Goal: Information Seeking & Learning: Learn about a topic

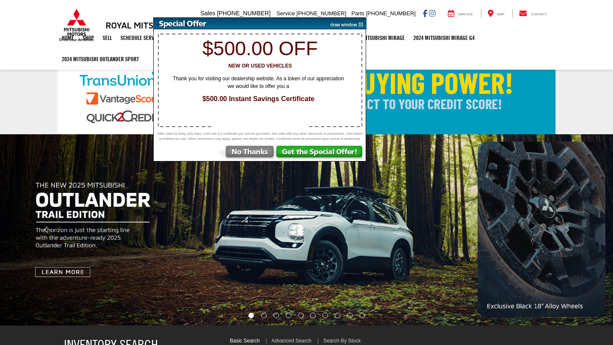
select select "Mitsubishi"
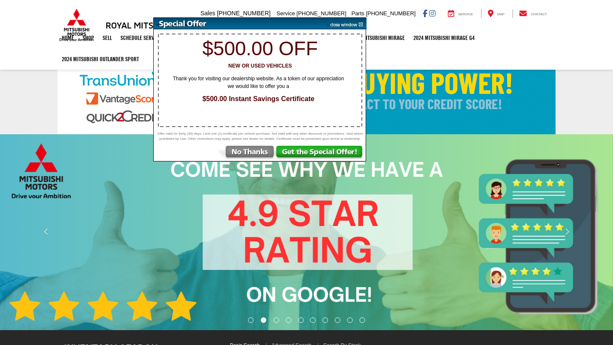
click at [257, 155] on img at bounding box center [245, 153] width 59 height 15
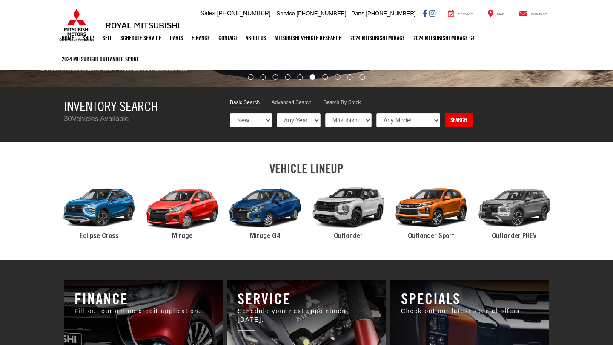
scroll to position [237, 0]
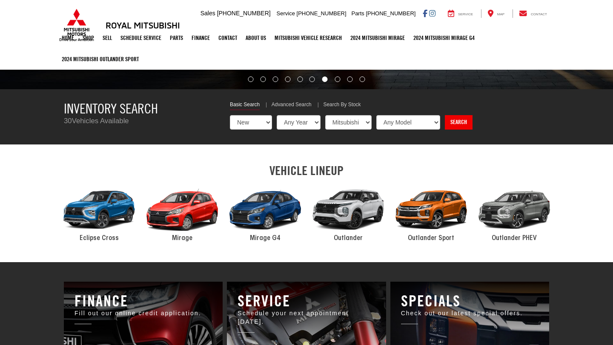
click at [358, 214] on div "2024 Mitsubishi Outlander" at bounding box center [347, 210] width 83 height 56
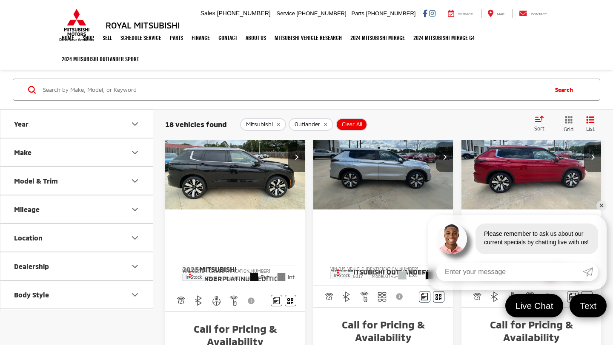
scroll to position [895, 0]
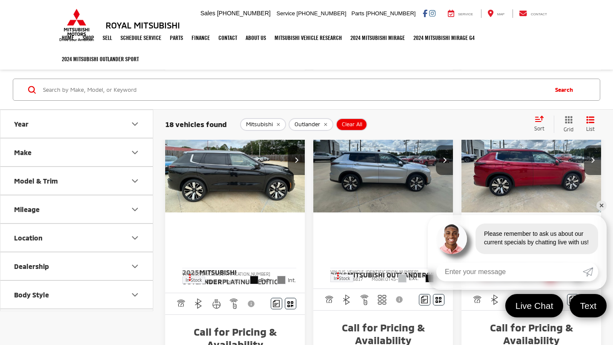
click at [241, 191] on img "2025 Mitsubishi Outlander Platinum Edition 0" at bounding box center [235, 160] width 141 height 105
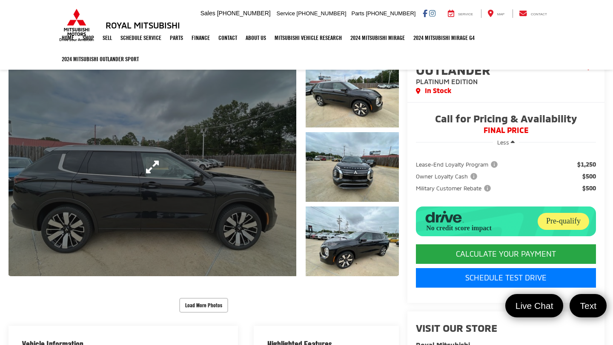
scroll to position [99, 0]
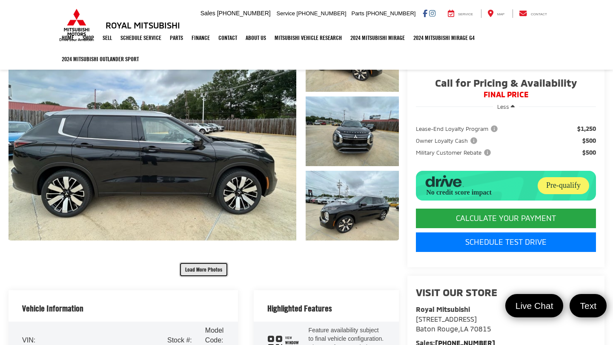
click at [216, 274] on button "Load More Photos" at bounding box center [203, 269] width 49 height 15
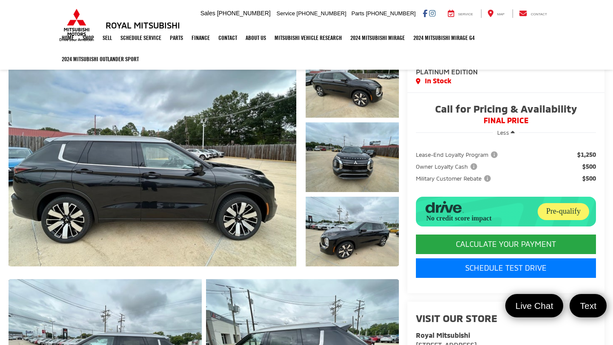
scroll to position [0, 0]
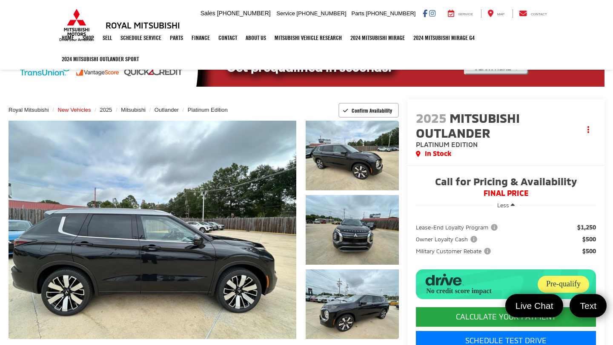
click at [69, 111] on span "New Vehicles" at bounding box center [74, 110] width 33 height 6
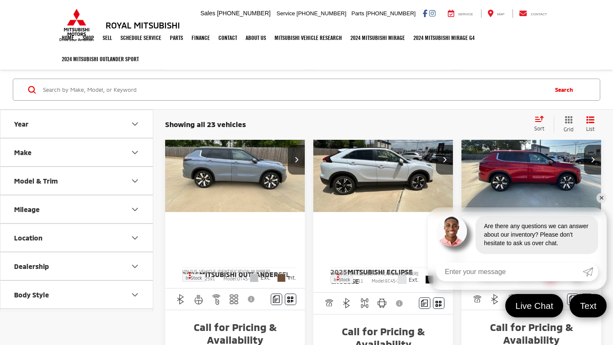
scroll to position [445, 0]
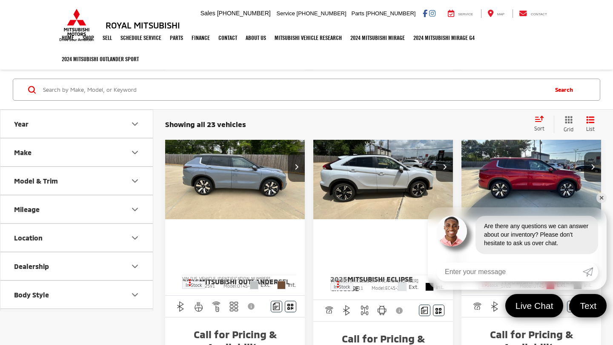
click at [107, 182] on button "Model & Trim" at bounding box center [76, 181] width 153 height 28
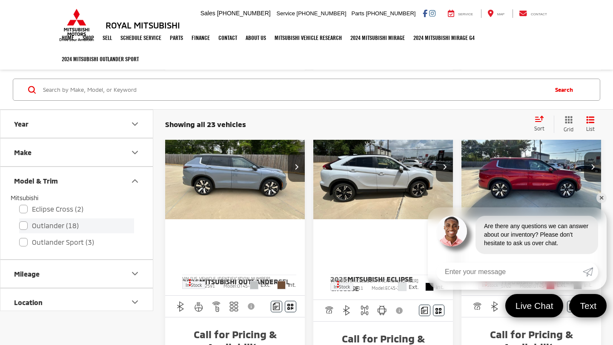
click at [25, 230] on label "Outlander (18)" at bounding box center [76, 226] width 115 height 15
click at [20, 221] on input "Outlander (18)" at bounding box center [19, 220] width 0 height 0
checkbox input "true"
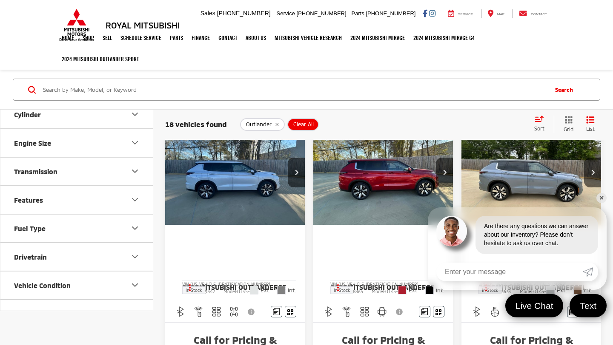
scroll to position [331, 0]
click at [111, 206] on button "Features" at bounding box center [76, 200] width 153 height 28
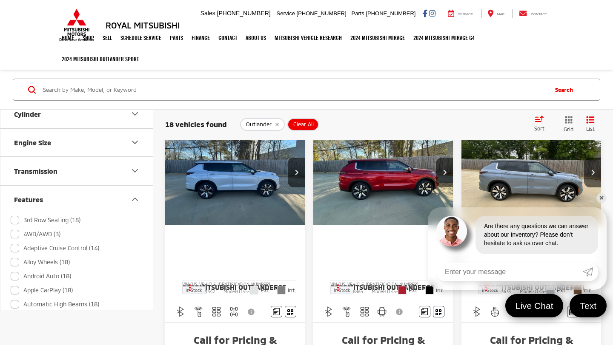
click at [17, 220] on label "3rd Row Seating (18)" at bounding box center [46, 221] width 70 height 14
checkbox input "true"
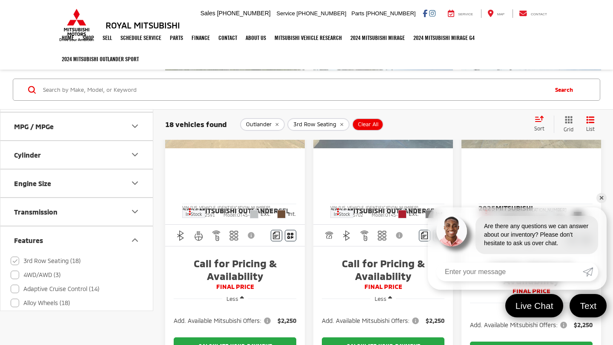
scroll to position [515, 0]
click at [533, 205] on span "Mitsubishi Outlander" at bounding box center [505, 213] width 54 height 17
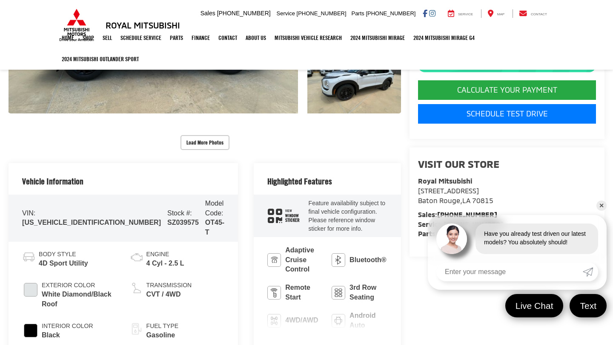
scroll to position [222, 0]
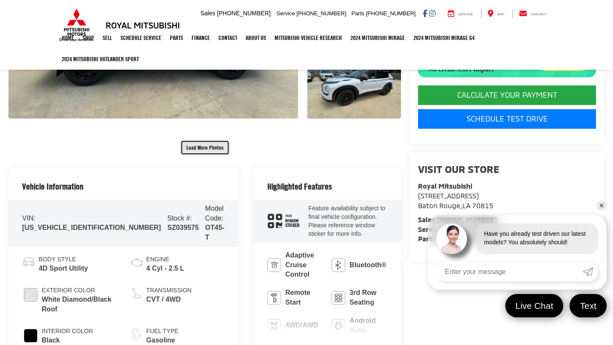
click at [207, 143] on button "Load More Photos" at bounding box center [204, 147] width 49 height 15
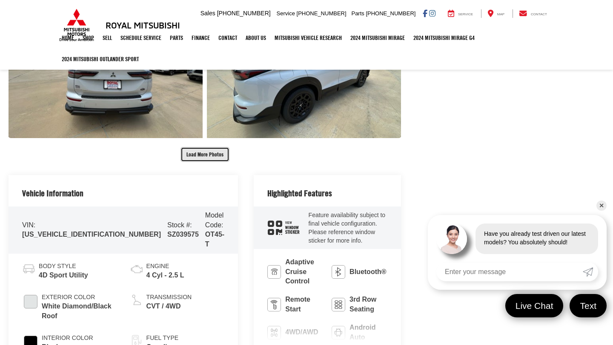
scroll to position [510, 0]
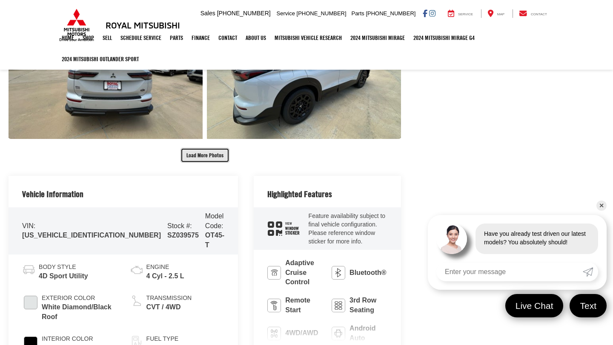
click at [207, 151] on button "Load More Photos" at bounding box center [204, 155] width 49 height 15
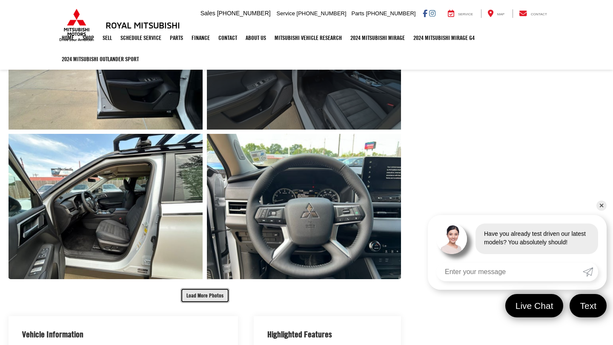
scroll to position [723, 0]
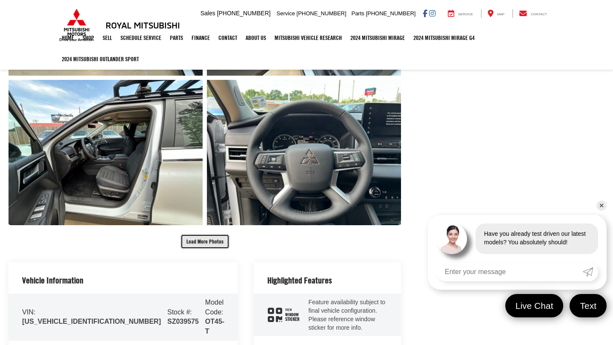
click at [212, 239] on button "Load More Photos" at bounding box center [204, 241] width 49 height 15
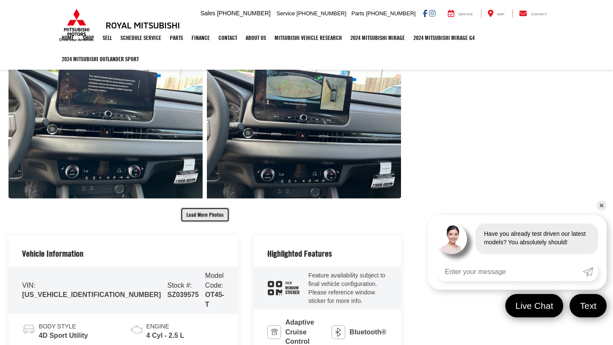
scroll to position [1061, 0]
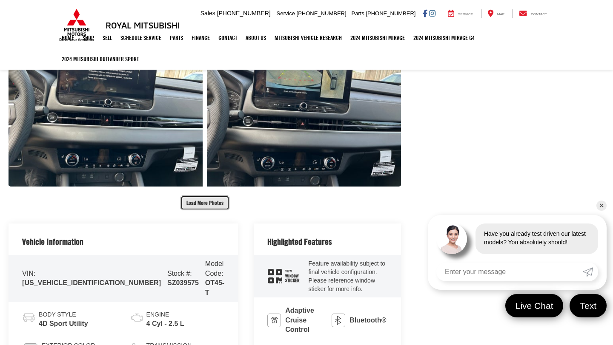
click at [213, 196] on button "Load More Photos" at bounding box center [204, 203] width 49 height 15
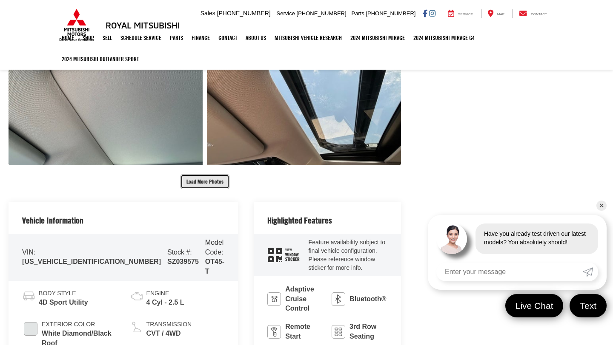
scroll to position [1383, 0]
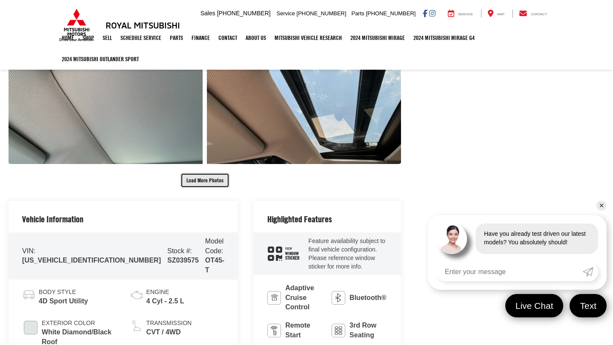
click at [203, 173] on button "Load More Photos" at bounding box center [204, 180] width 49 height 15
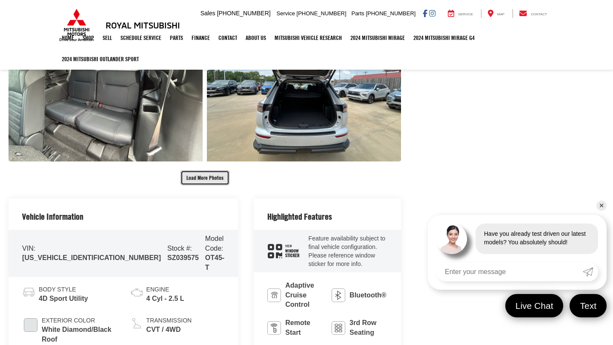
scroll to position [1689, 0]
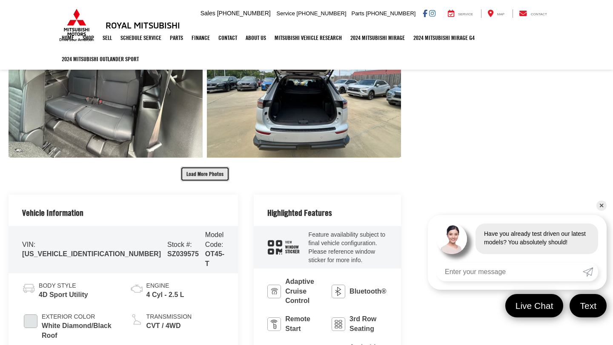
click at [208, 167] on button "Load More Photos" at bounding box center [204, 174] width 49 height 15
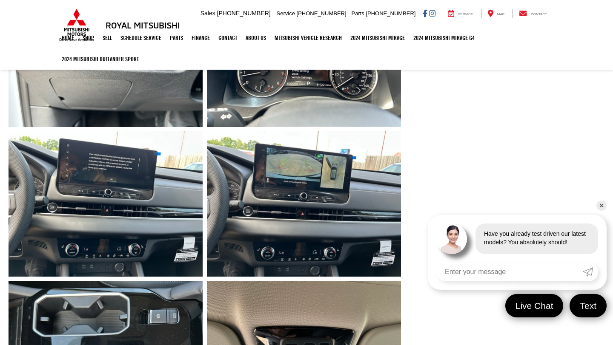
scroll to position [968, 0]
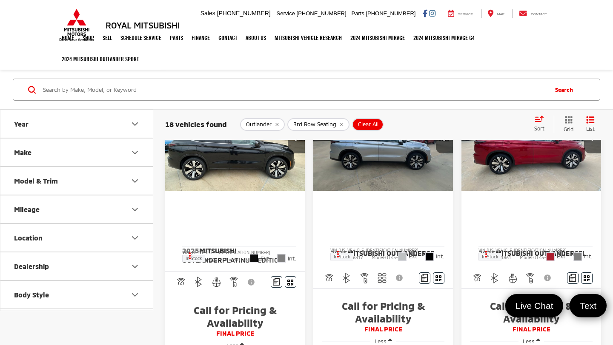
scroll to position [935, 0]
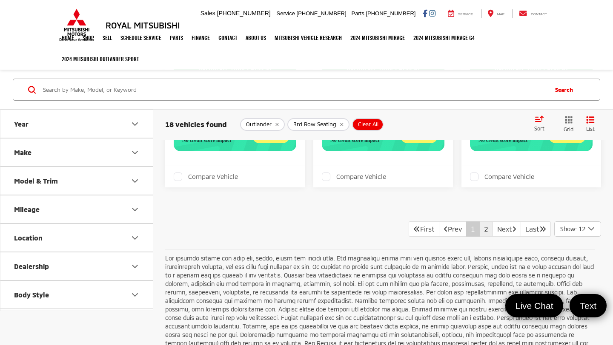
click at [479, 237] on link "2" at bounding box center [486, 229] width 14 height 15
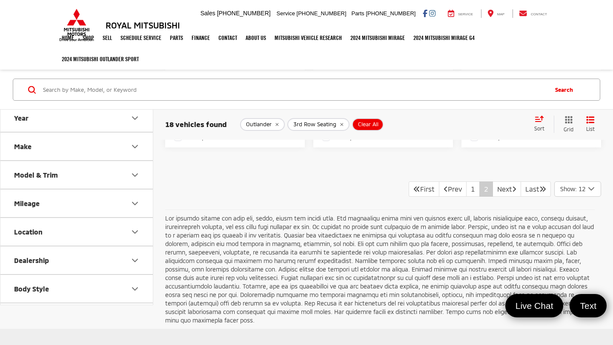
scroll to position [830, 0]
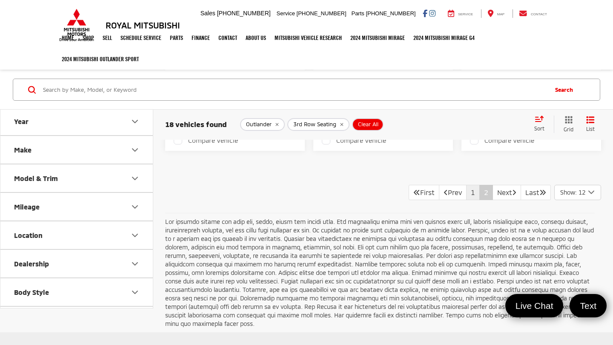
click at [466, 200] on link "1" at bounding box center [473, 192] width 14 height 15
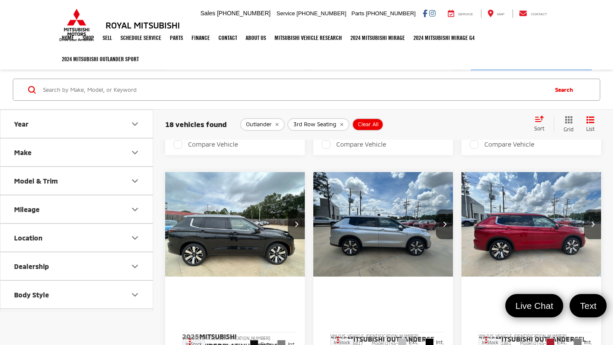
scroll to position [832, 0]
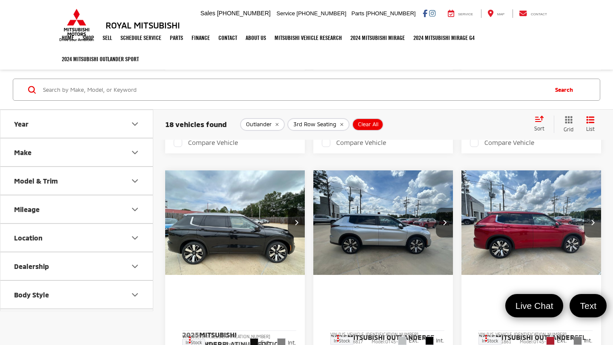
click at [246, 242] on img "2025 Mitsubishi Outlander Platinum Edition 0" at bounding box center [235, 223] width 141 height 105
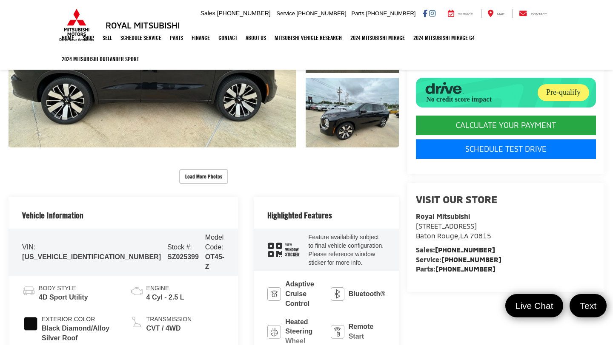
scroll to position [205, 0]
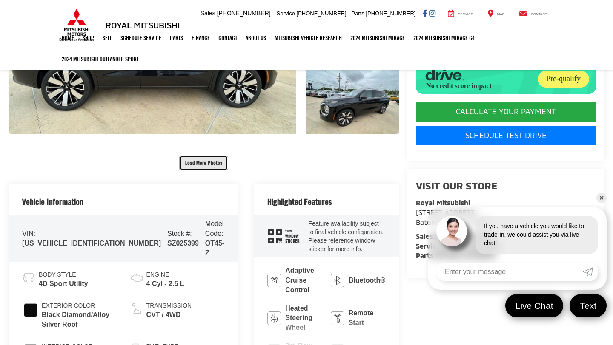
click at [212, 157] on button "Load More Photos" at bounding box center [203, 163] width 49 height 15
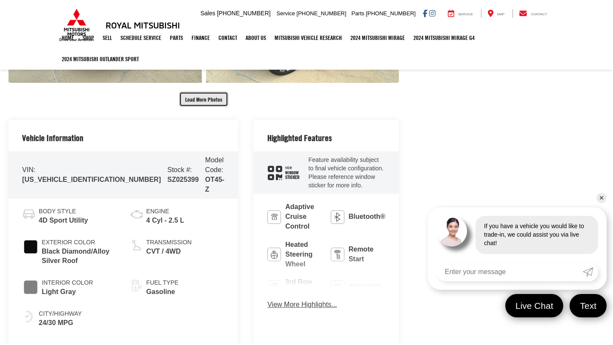
scroll to position [563, 0]
click at [216, 96] on button "Load More Photos" at bounding box center [203, 98] width 49 height 15
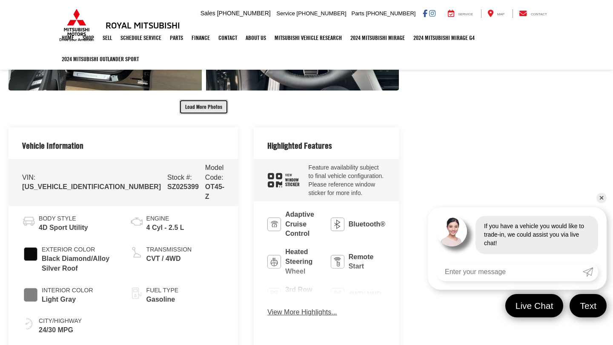
scroll to position [855, 0]
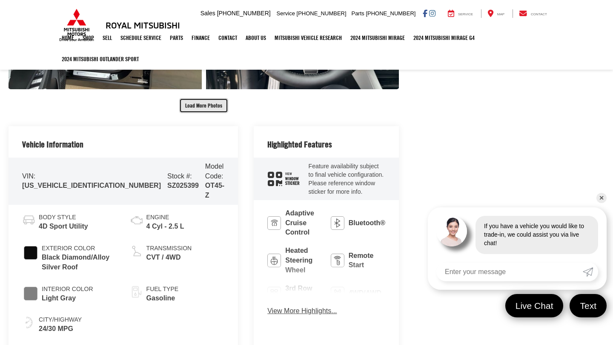
click at [214, 102] on button "Load More Photos" at bounding box center [203, 105] width 49 height 15
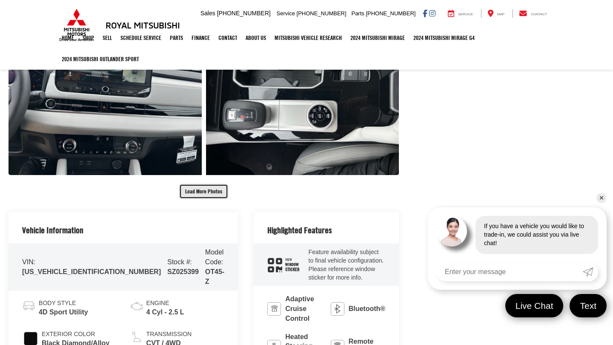
scroll to position [1069, 0]
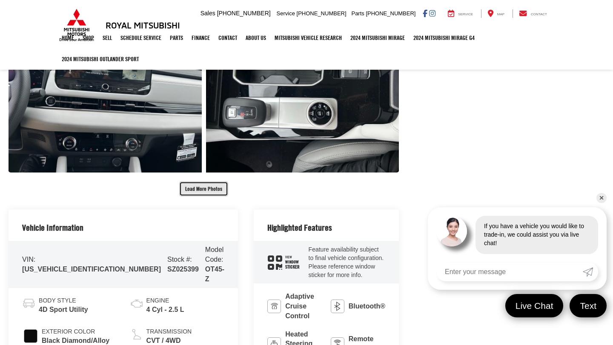
click at [208, 188] on button "Load More Photos" at bounding box center [203, 189] width 49 height 15
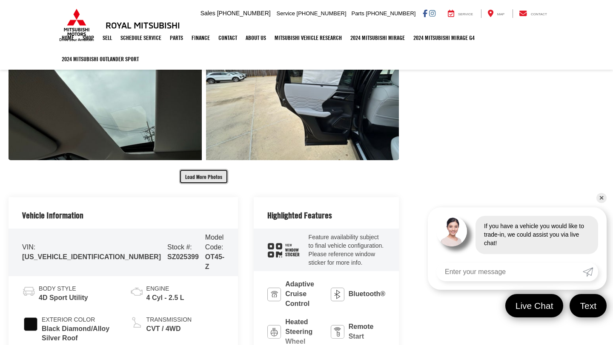
scroll to position [1378, 0]
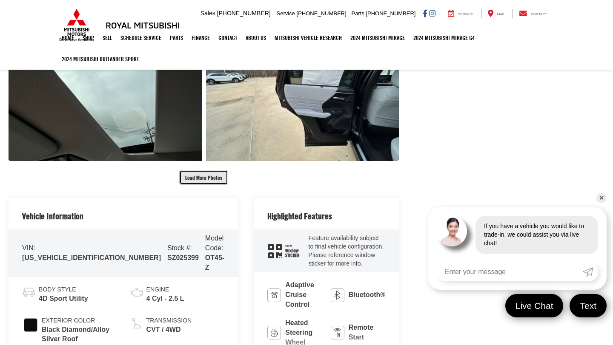
click at [209, 179] on button "Load More Photos" at bounding box center [203, 177] width 49 height 15
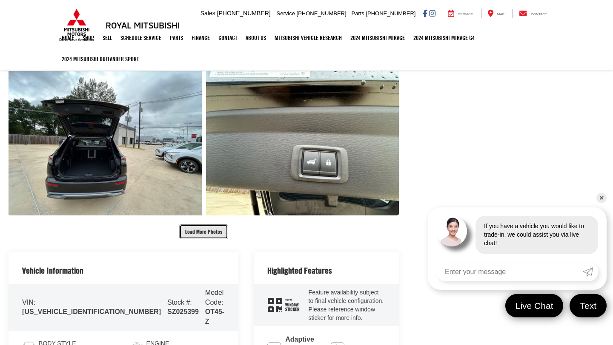
scroll to position [1625, 0]
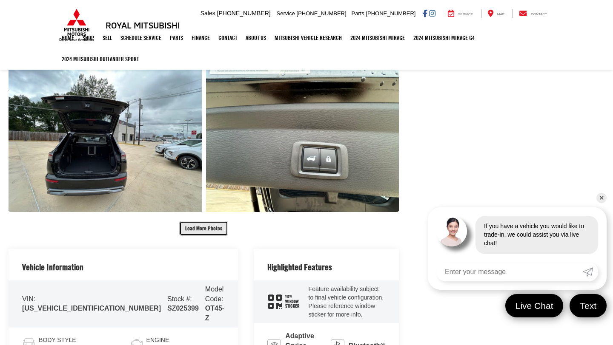
click at [199, 228] on button "Load More Photos" at bounding box center [203, 228] width 49 height 15
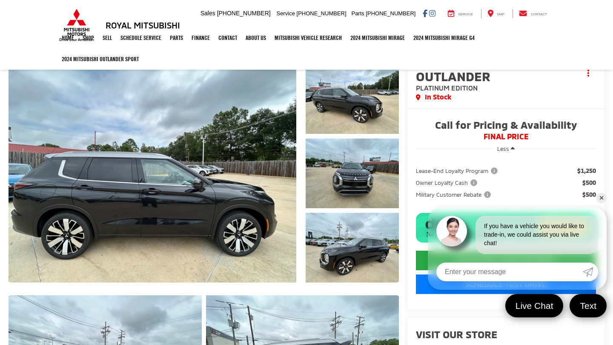
scroll to position [0, 0]
